Goal: Transaction & Acquisition: Purchase product/service

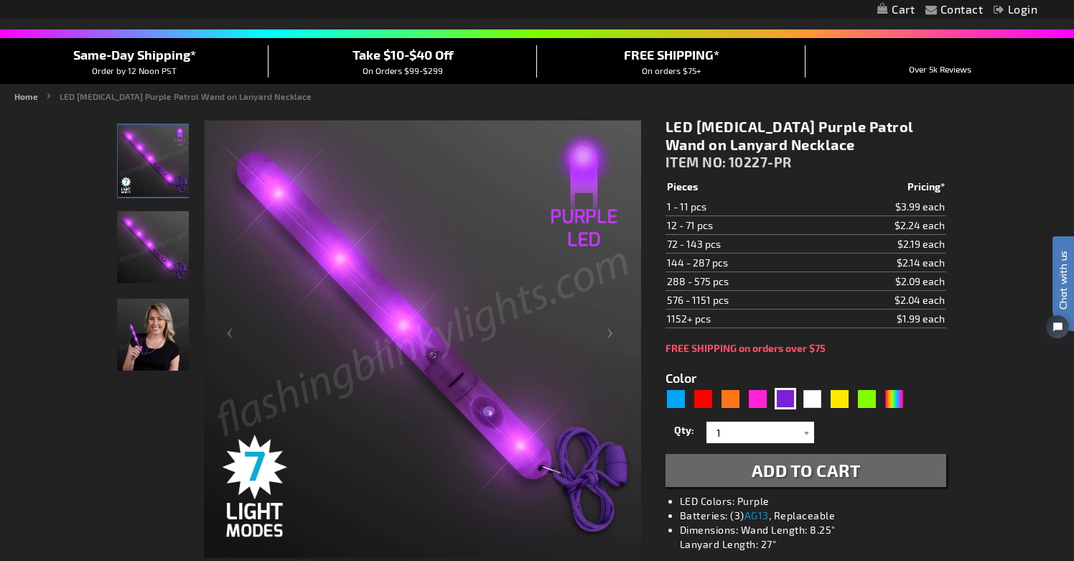
click at [155, 251] on img "Light Up Purple LED Patrol Wand" at bounding box center [153, 247] width 72 height 72
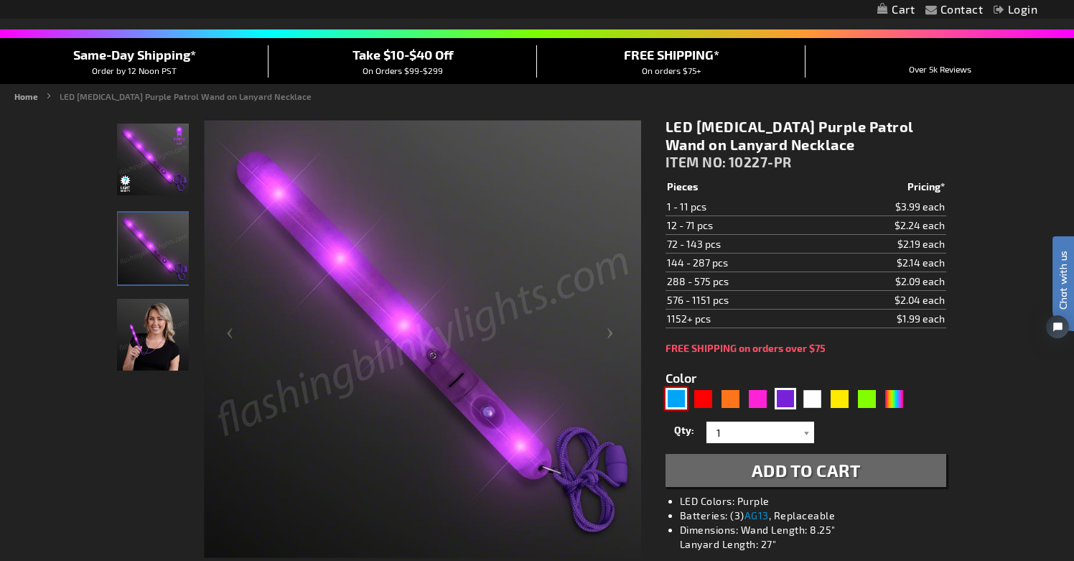
click at [674, 391] on div "Blue" at bounding box center [677, 399] width 22 height 22
type input "5629"
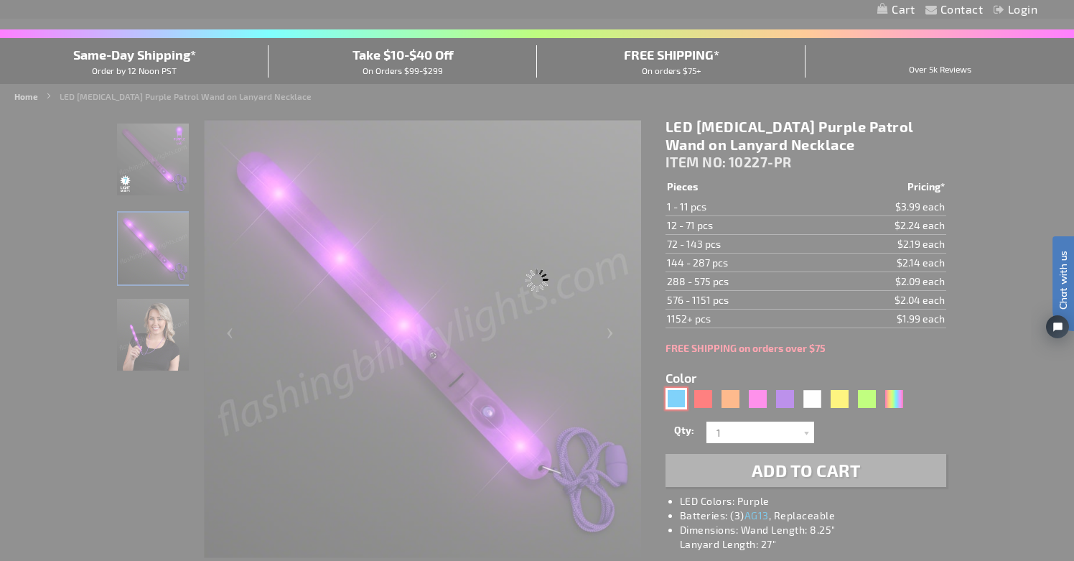
type input "10227-BL"
type input "Customize - [MEDICAL_DATA] LED Blue Patrol Wands on Lanyard Necklace - ITEM NO:…"
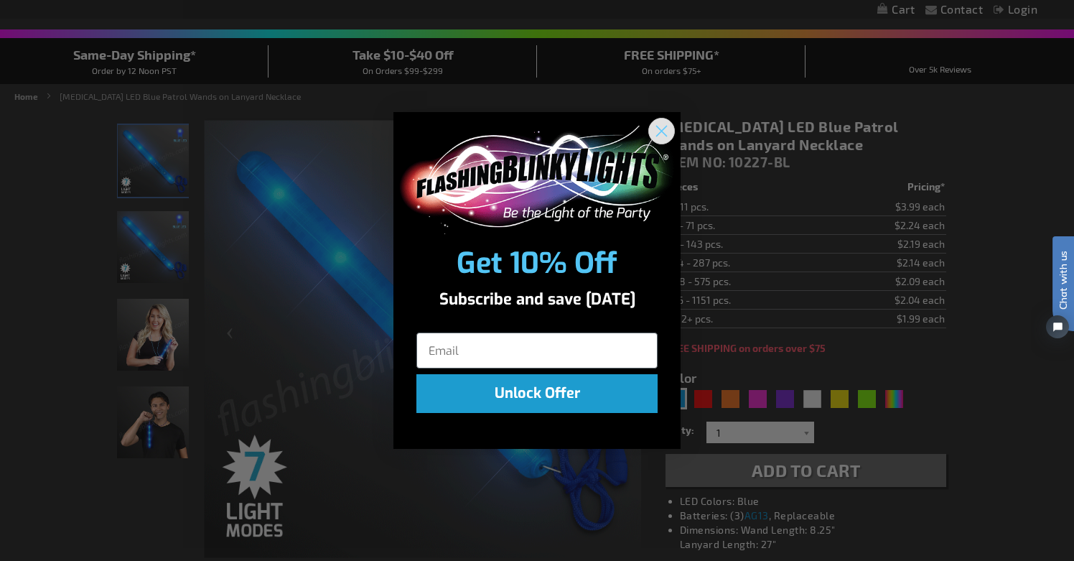
click at [661, 128] on icon "Close dialog" at bounding box center [662, 131] width 10 height 10
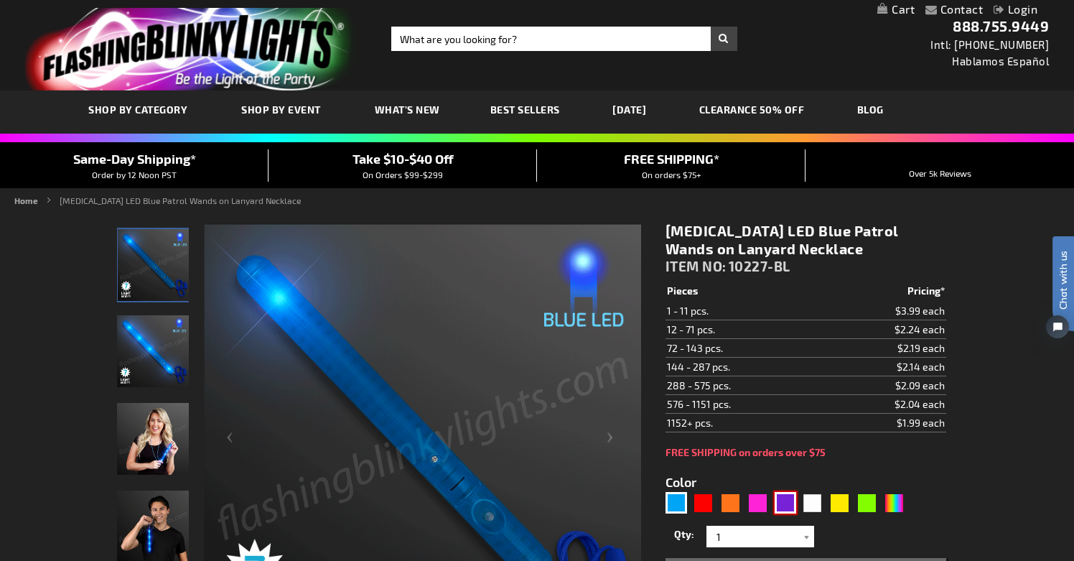
click at [780, 502] on div "Purple" at bounding box center [786, 503] width 22 height 22
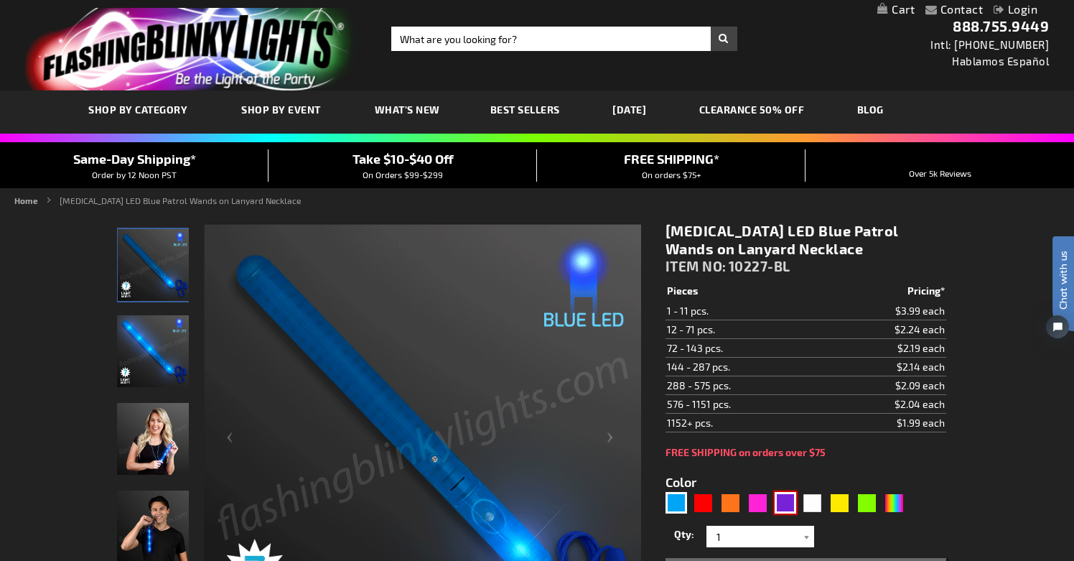
type input "5640"
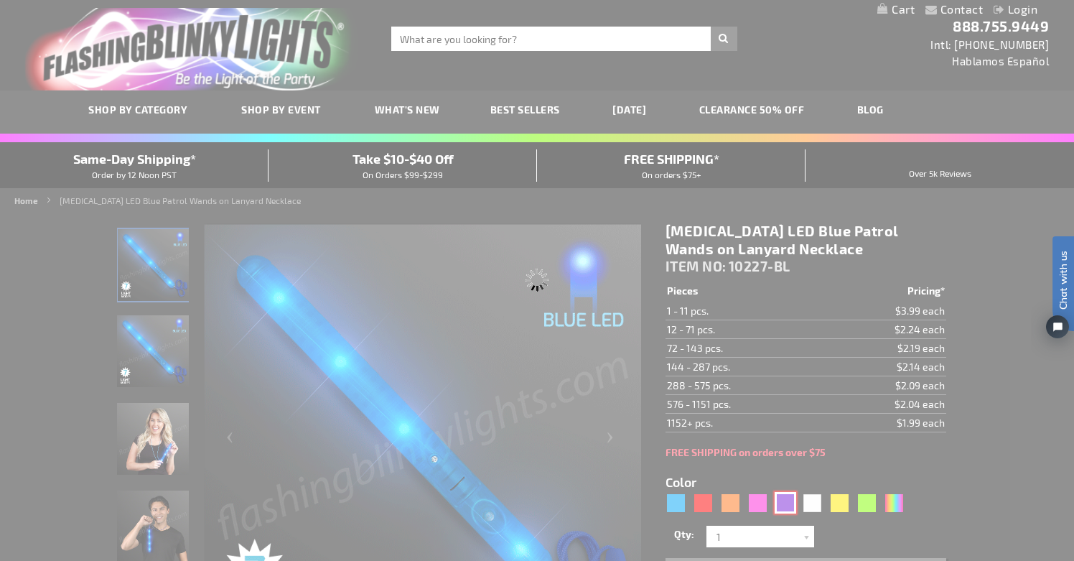
type input "10227-PR"
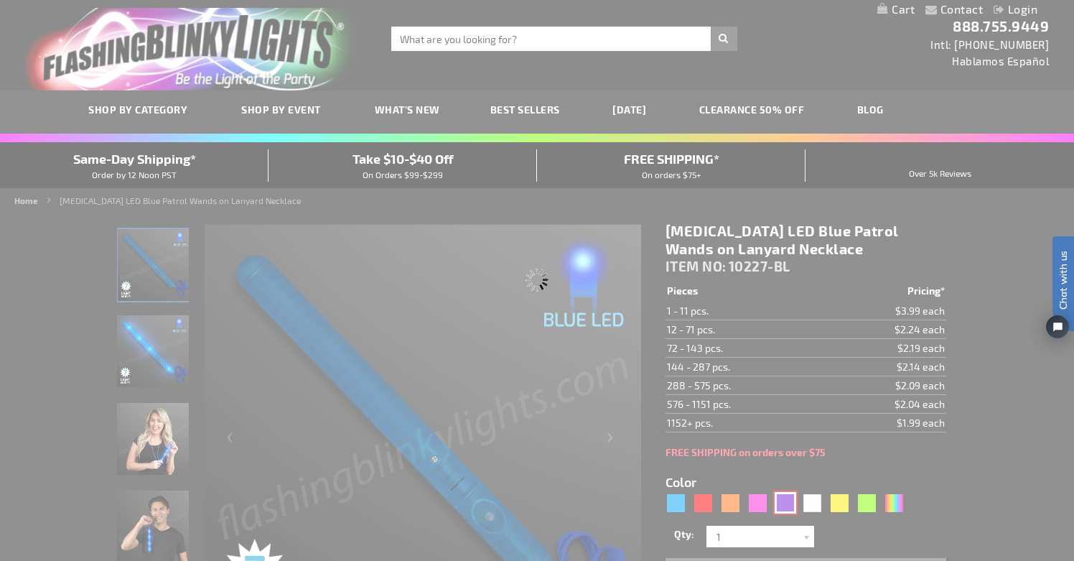
type input "Customize - LED [MEDICAL_DATA] Purple Patrol Wand on Lanyard Necklace - ITEM NO…"
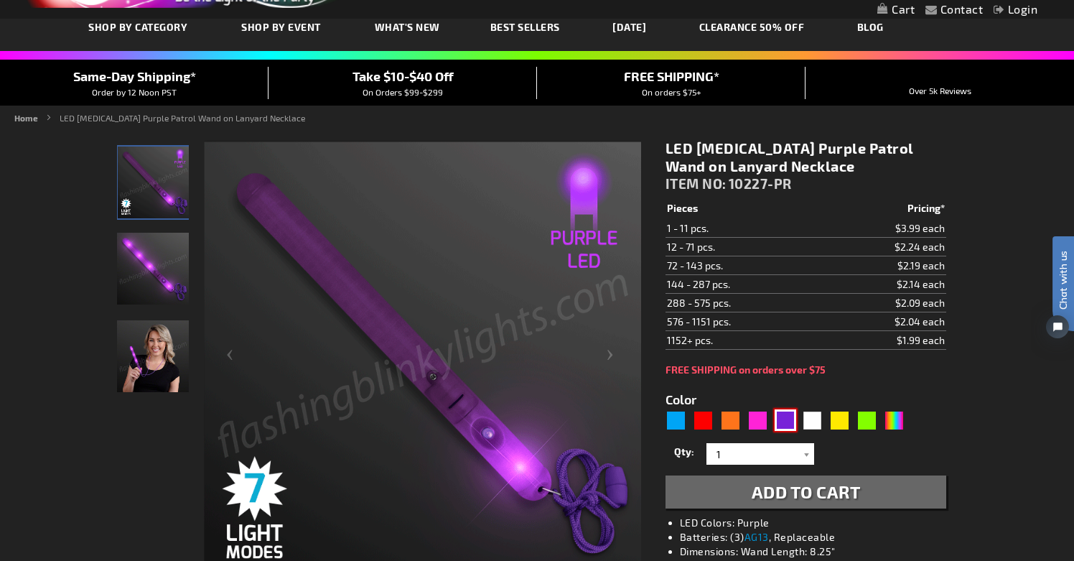
scroll to position [89, 0]
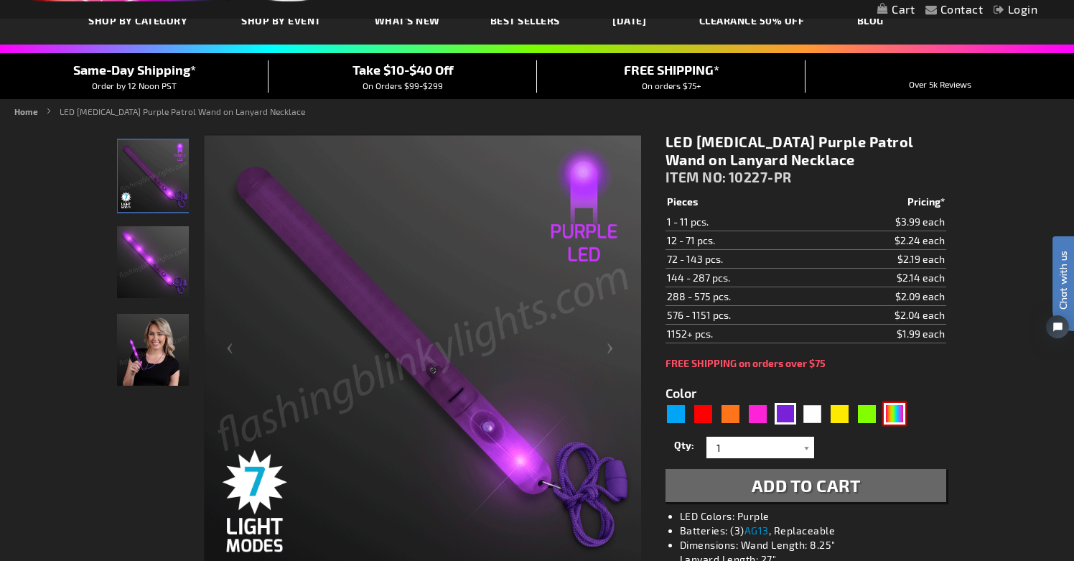
click at [897, 413] on div "Multicolor" at bounding box center [895, 414] width 22 height 22
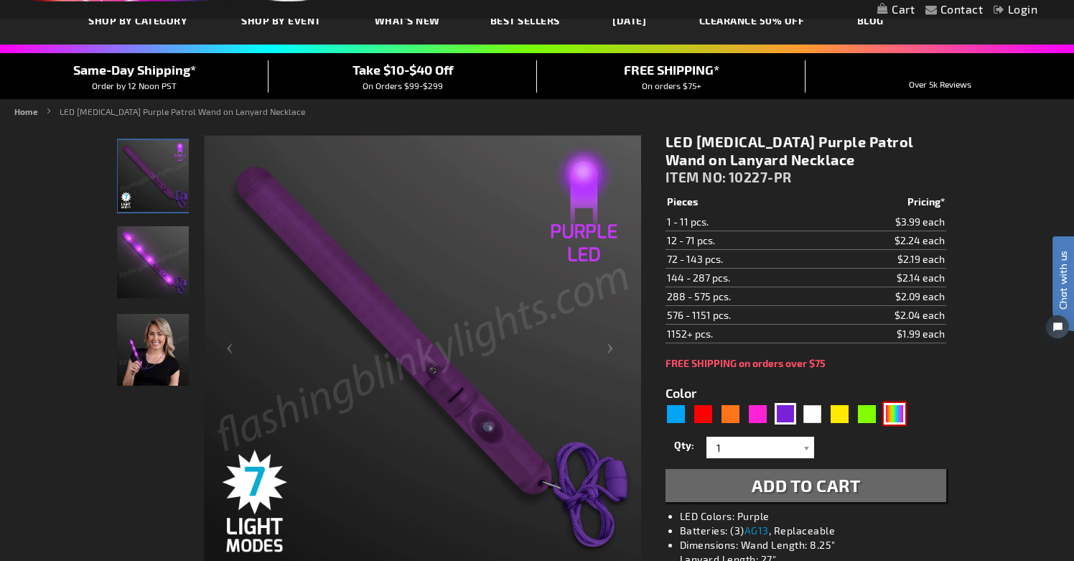
type input "5659"
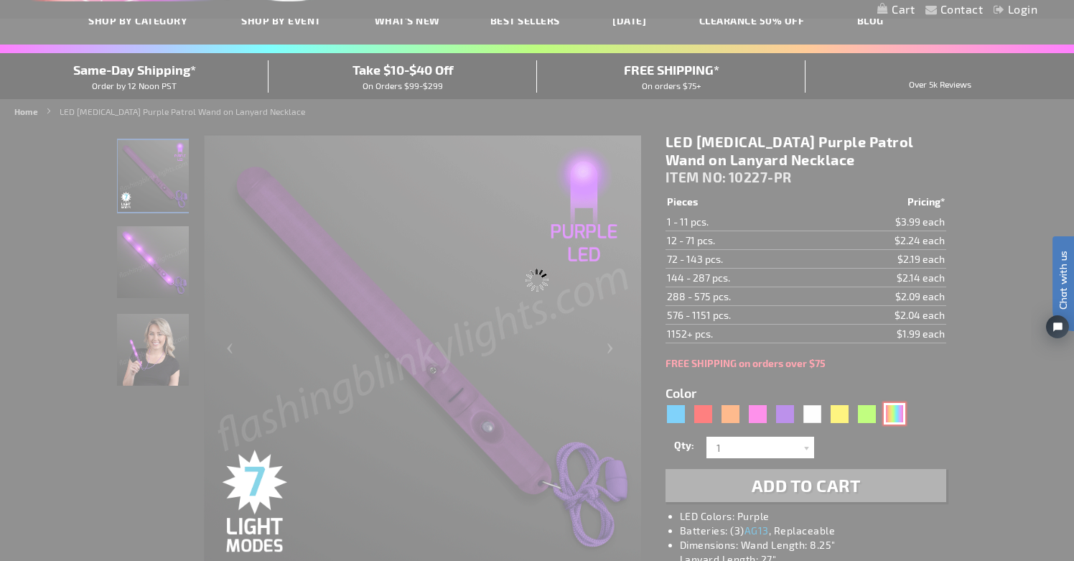
type input "10227-MLT"
type input "Customize - Multicolor [MEDICAL_DATA] LED Wand (Patrol Wand) - ITEM NO: 10227-M…"
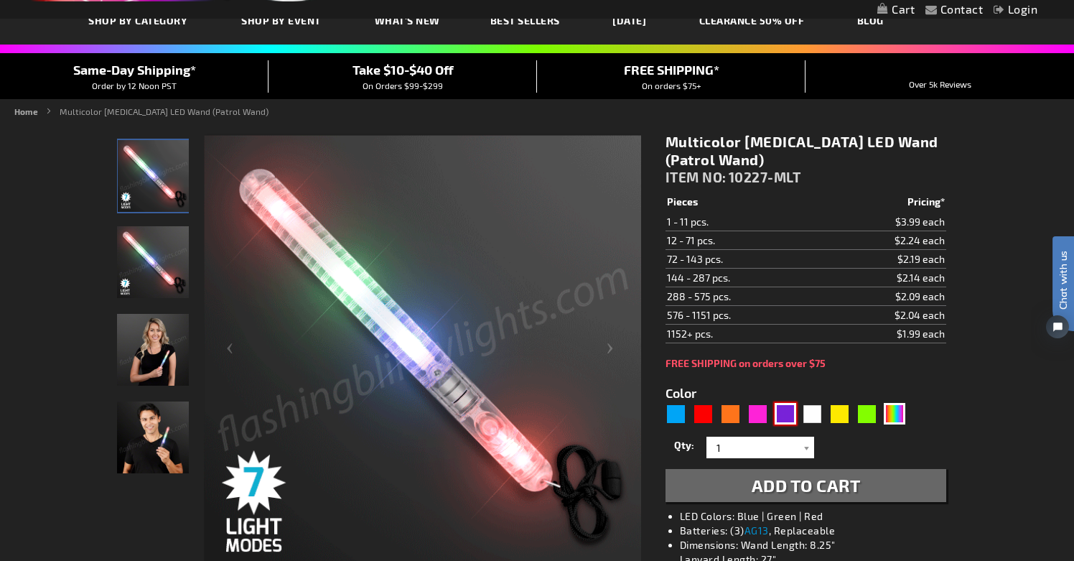
click at [783, 420] on div "Purple" at bounding box center [786, 414] width 22 height 22
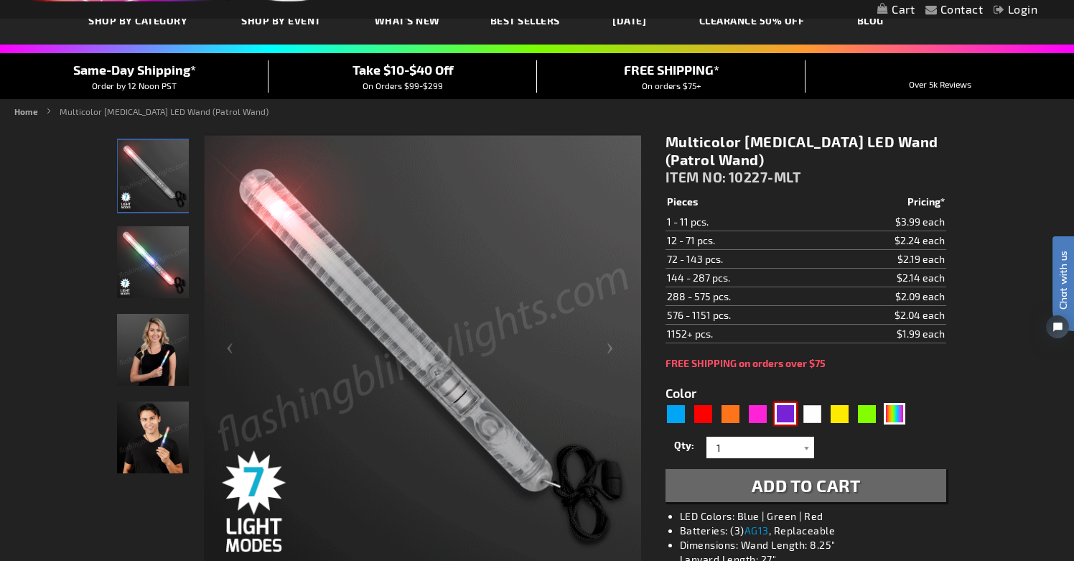
type input "5640"
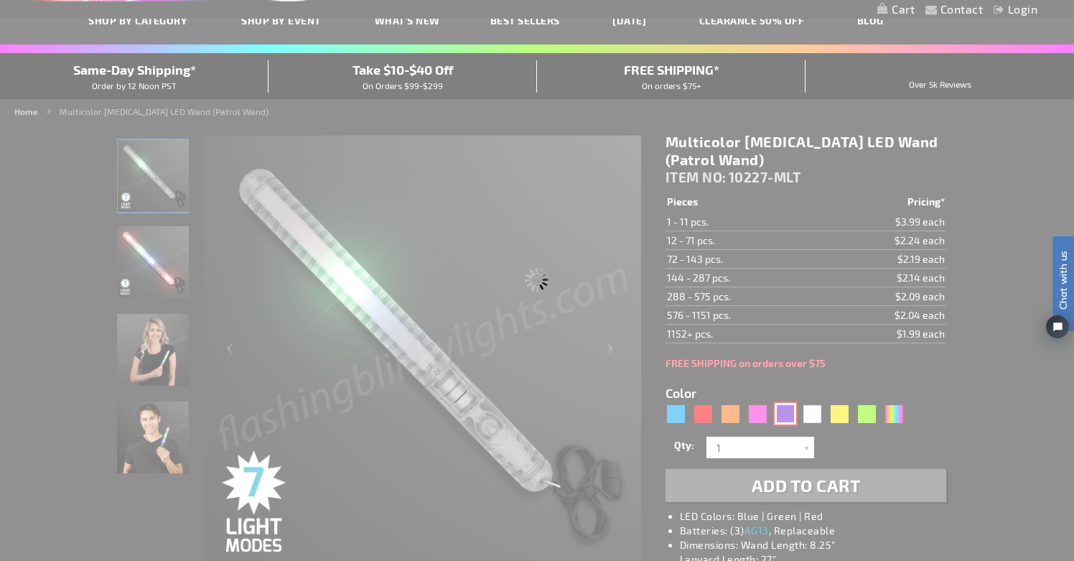
type input "10227-PR"
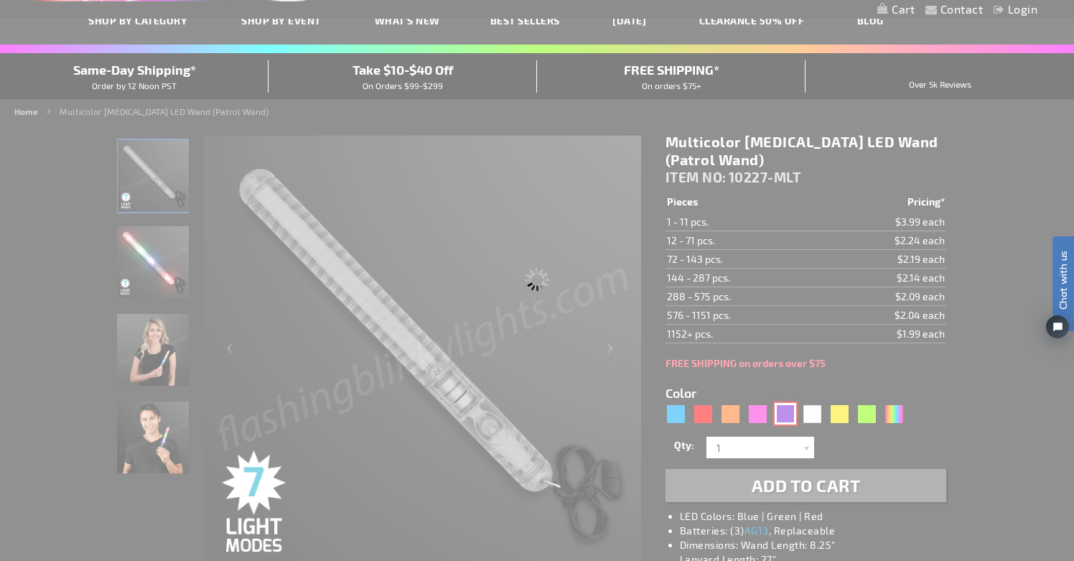
type input "Customize - LED [MEDICAL_DATA] Purple Patrol Wand on Lanyard Necklace - ITEM NO…"
